Goal: Navigation & Orientation: Find specific page/section

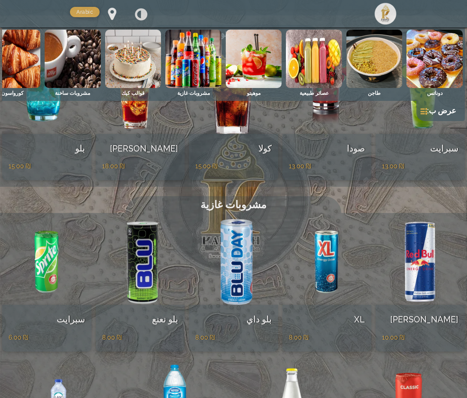
scroll to position [738, 0]
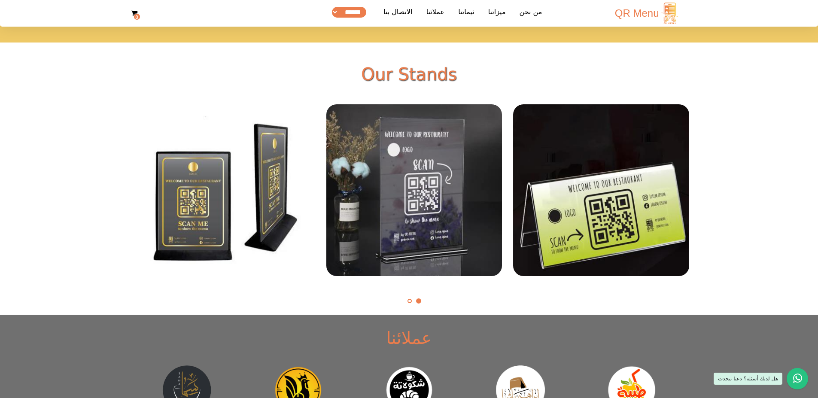
scroll to position [1901, 0]
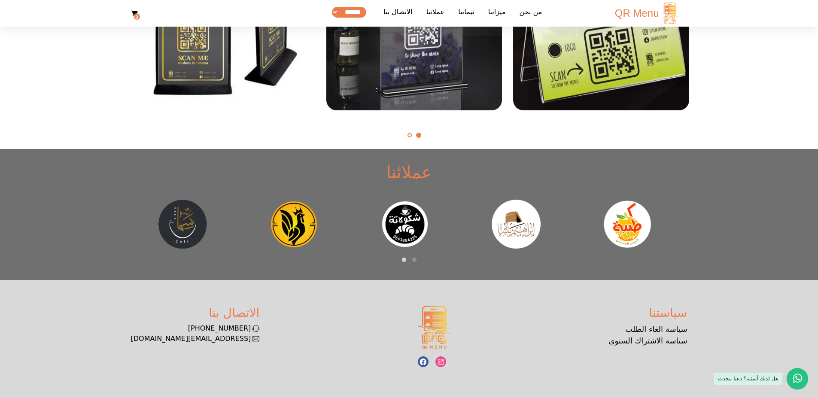
drag, startPoint x: 408, startPoint y: 226, endPoint x: 416, endPoint y: 222, distance: 8.6
click at [416, 222] on img at bounding box center [404, 224] width 49 height 49
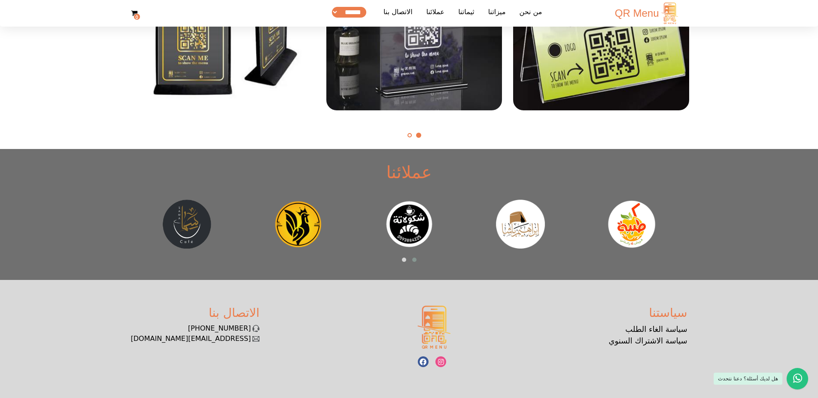
click at [294, 218] on img at bounding box center [298, 224] width 49 height 49
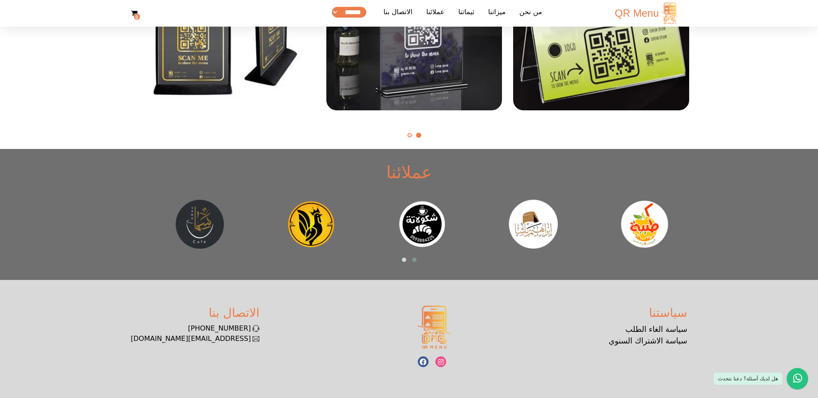
drag, startPoint x: 450, startPoint y: 230, endPoint x: 456, endPoint y: 233, distance: 6.6
click at [456, 233] on div at bounding box center [421, 224] width 97 height 49
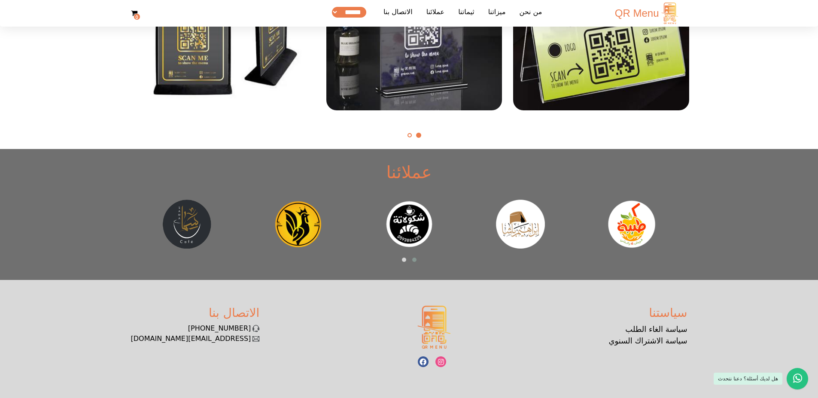
click at [507, 223] on img at bounding box center [520, 224] width 49 height 49
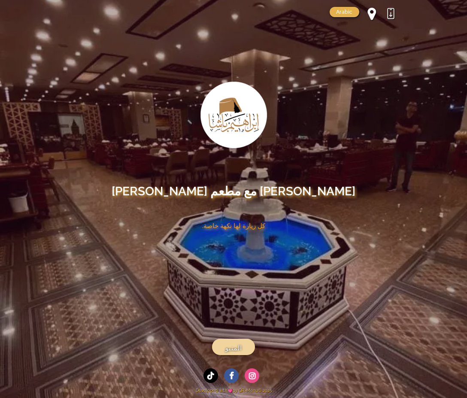
click at [246, 350] on link "المنيو" at bounding box center [233, 347] width 43 height 16
